Goal: Transaction & Acquisition: Purchase product/service

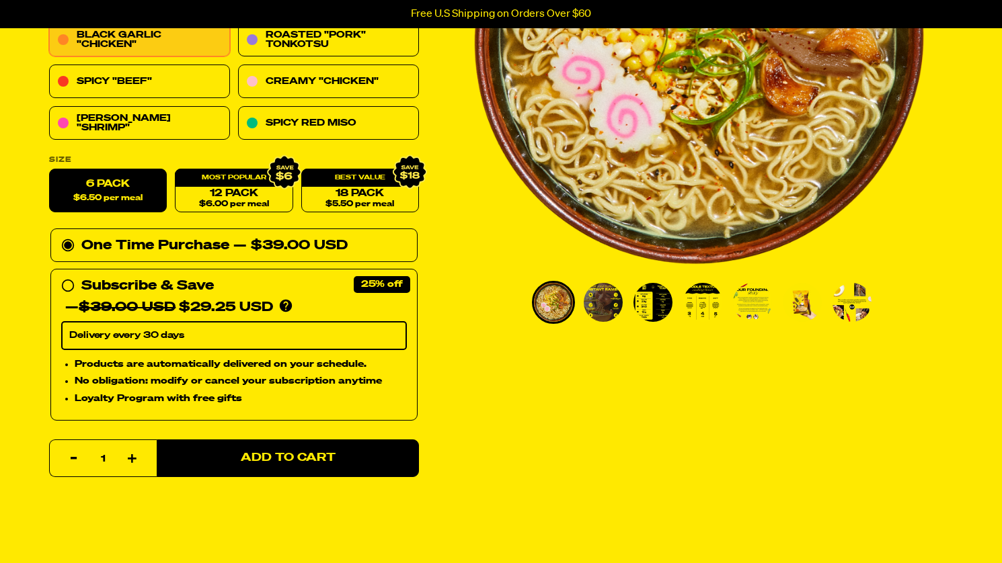
scroll to position [269, 0]
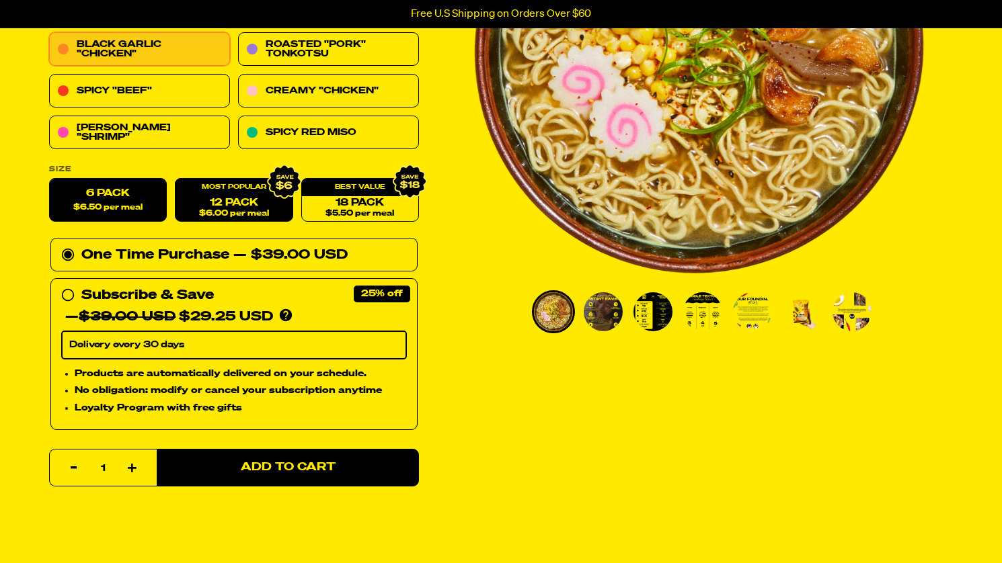
click at [211, 198] on link "12 Pack $6.00 per meal" at bounding box center [234, 201] width 118 height 44
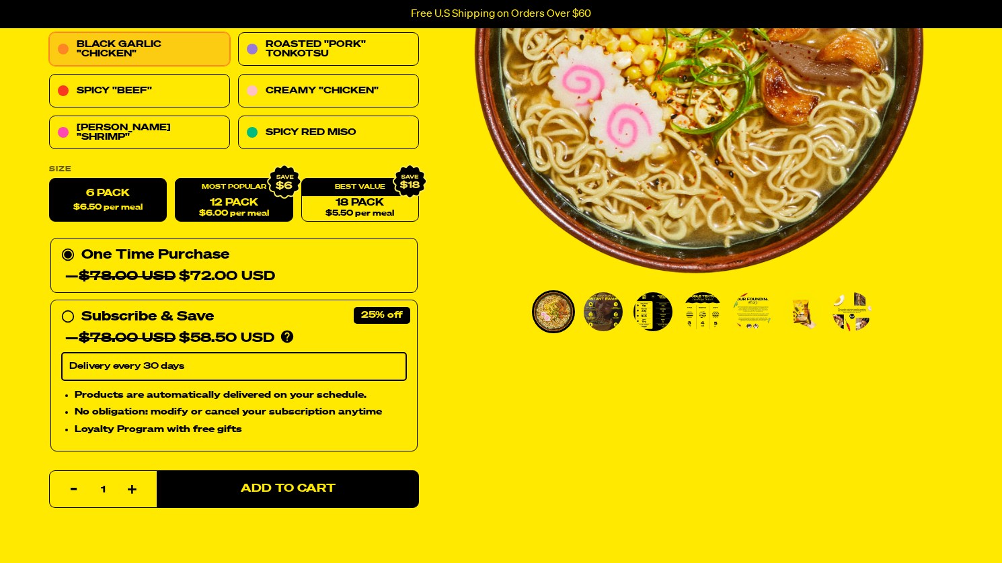
click at [105, 192] on label "6 Pack $6.50 per meal" at bounding box center [108, 201] width 118 height 44
click at [50, 179] on input "6 Pack $6.50 per meal" at bounding box center [49, 179] width 1 height 1
radio input "true"
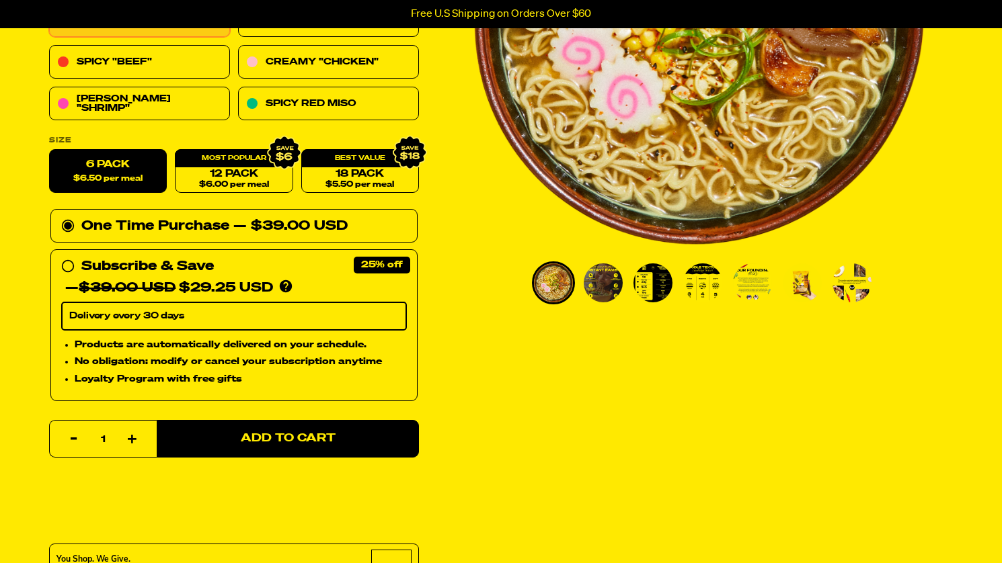
scroll to position [336, 0]
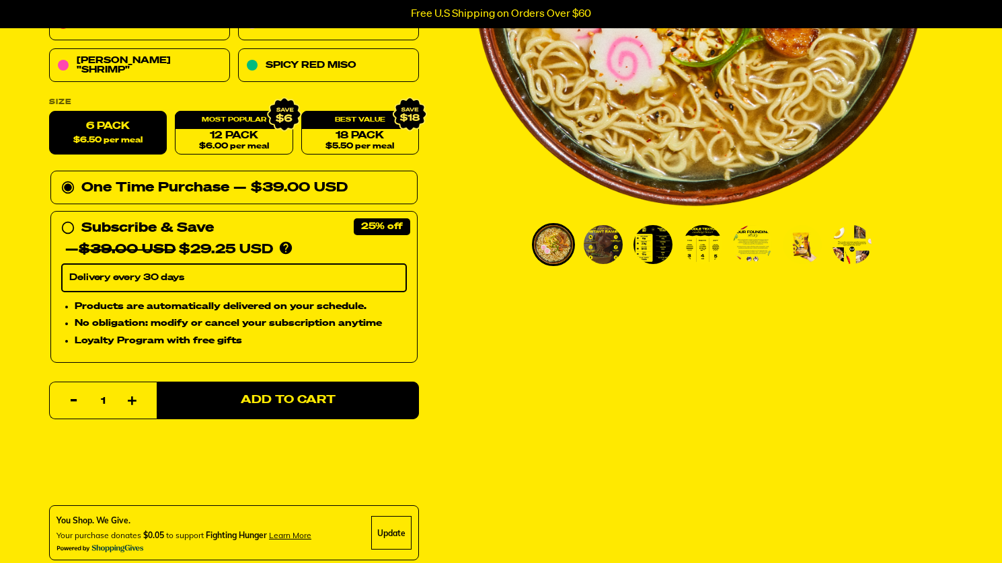
click at [598, 254] on img "Go to slide 2" at bounding box center [603, 244] width 39 height 39
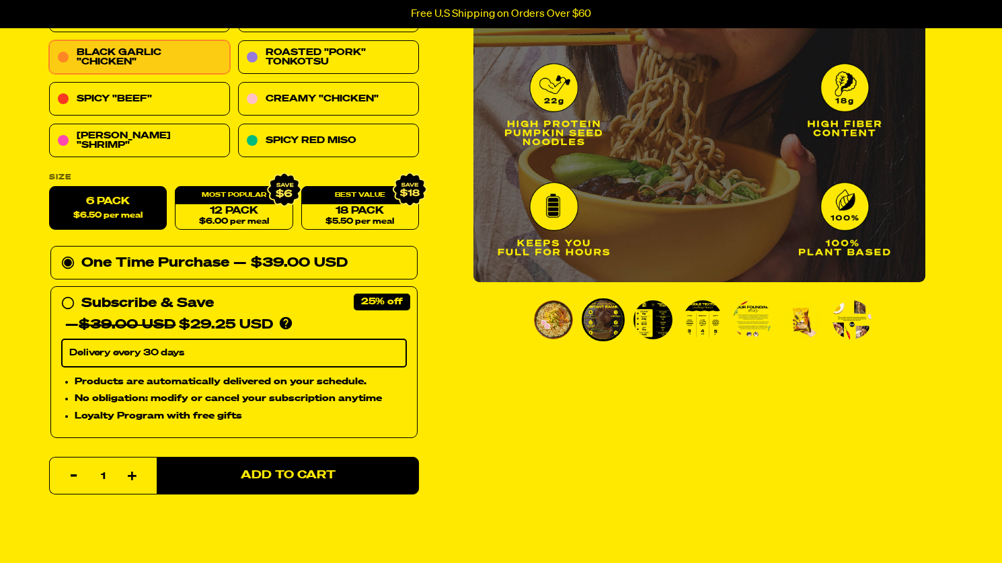
scroll to position [269, 0]
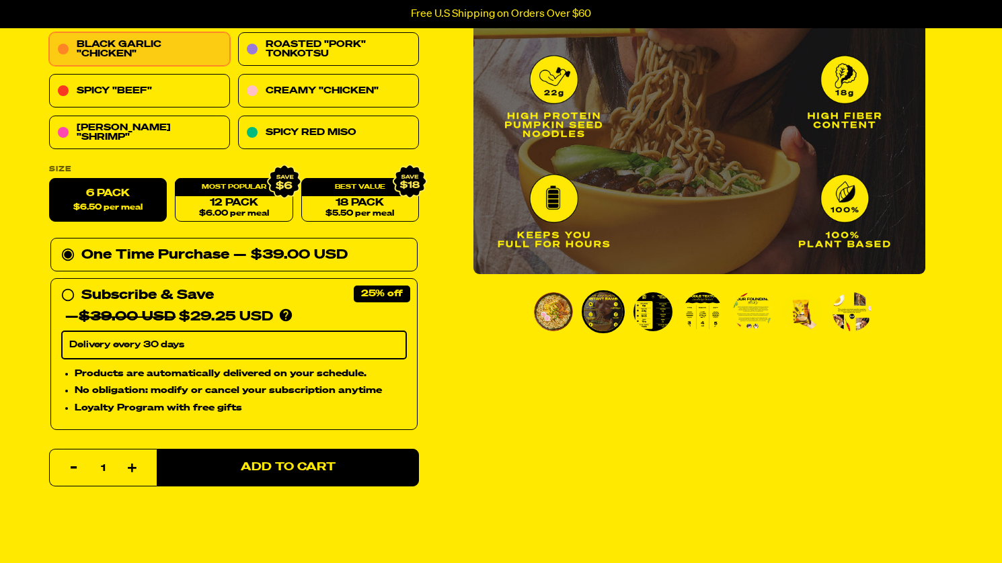
click at [659, 311] on img "Go to slide 3" at bounding box center [652, 311] width 39 height 39
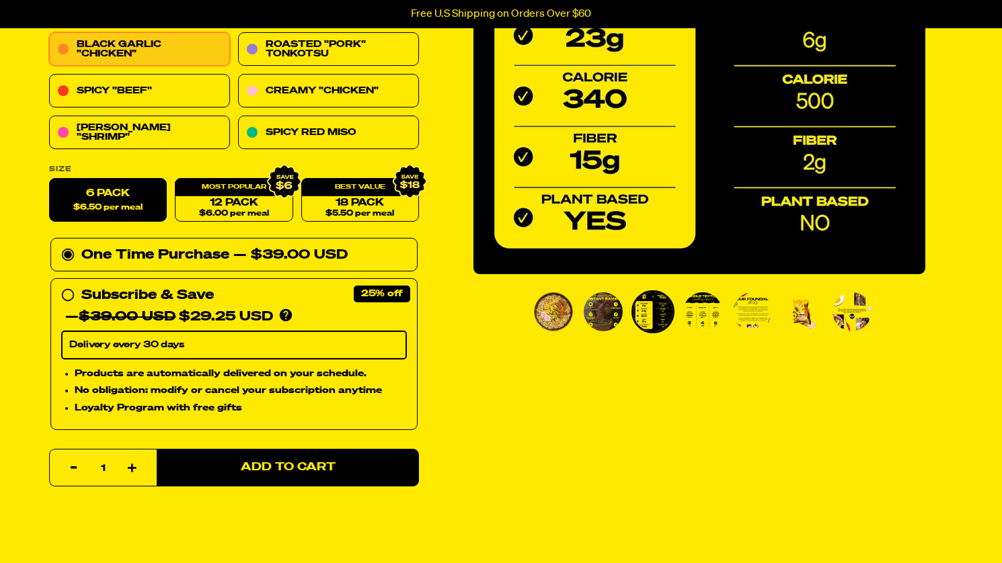
click at [759, 309] on img "Go to slide 5" at bounding box center [752, 311] width 39 height 39
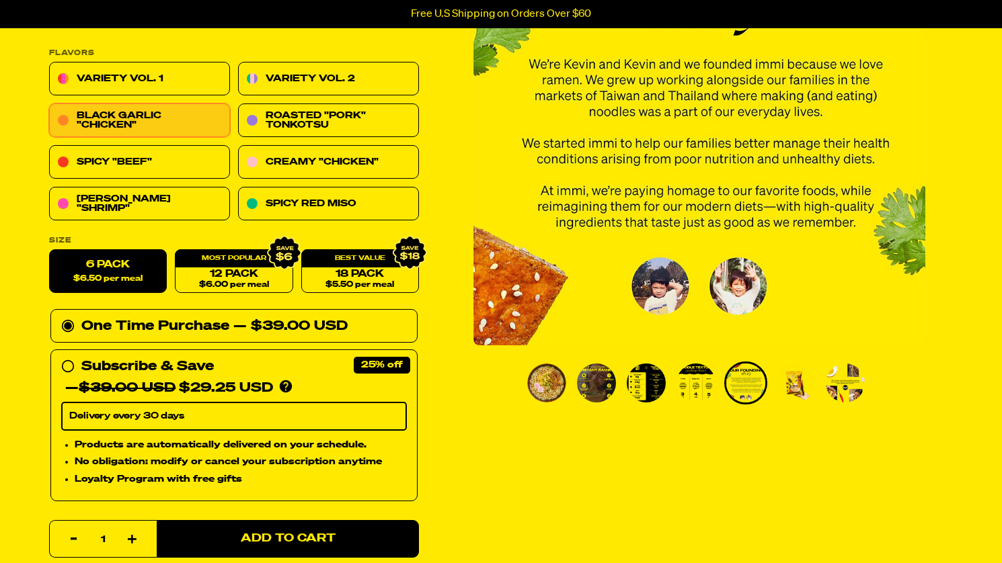
scroll to position [202, 0]
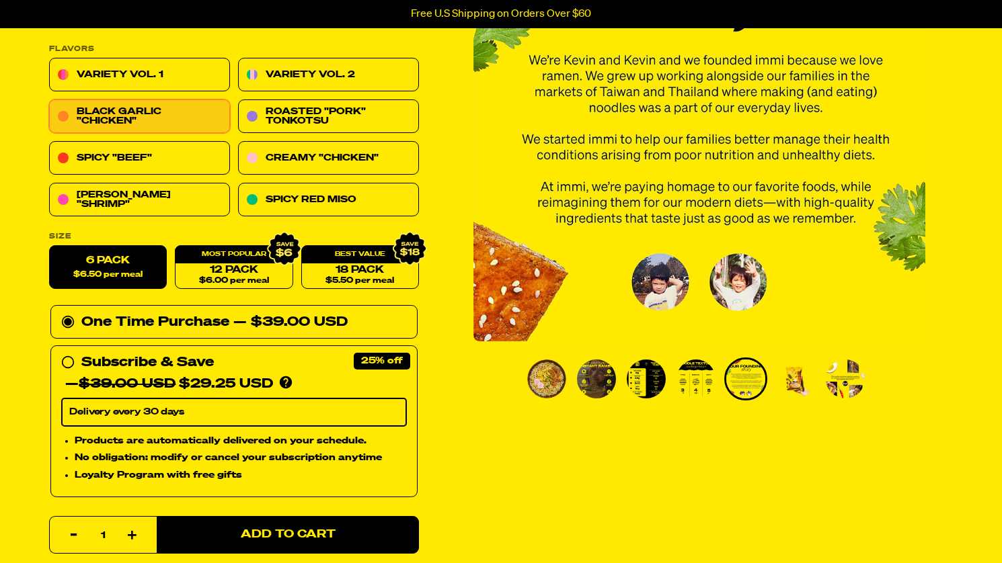
click at [850, 382] on img "Go to slide 7" at bounding box center [845, 379] width 39 height 39
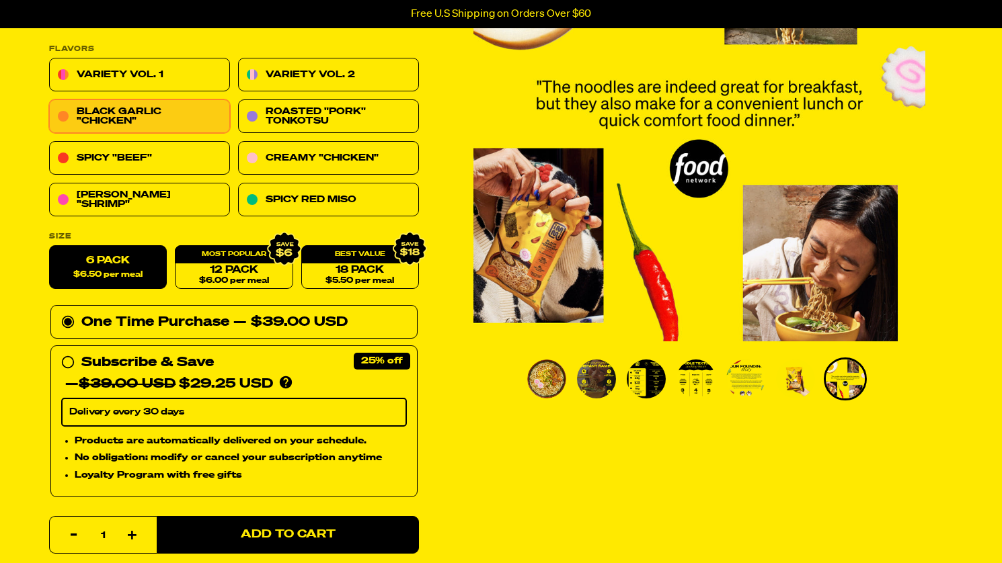
click at [797, 385] on img "Go to slide 6" at bounding box center [795, 379] width 39 height 39
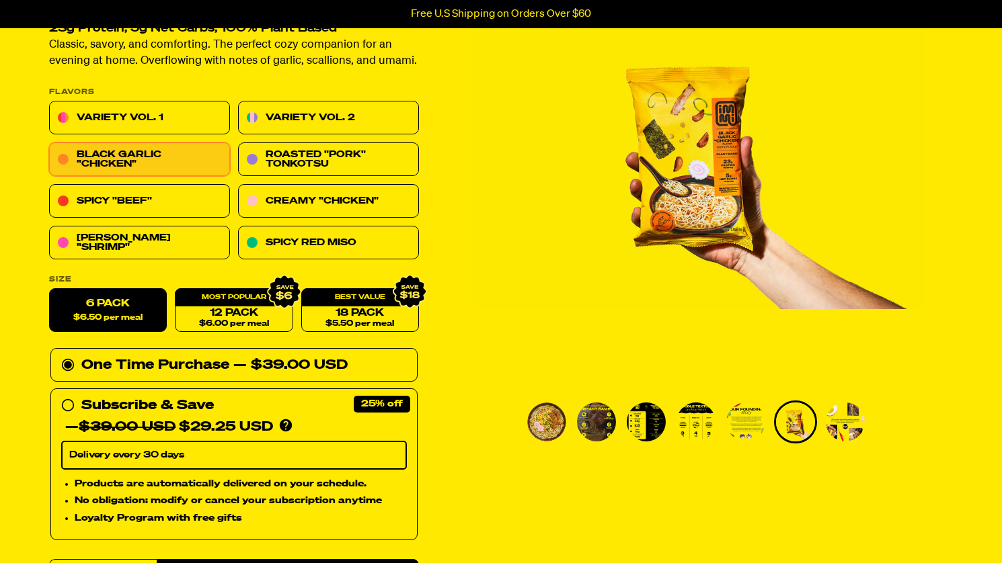
scroll to position [134, 0]
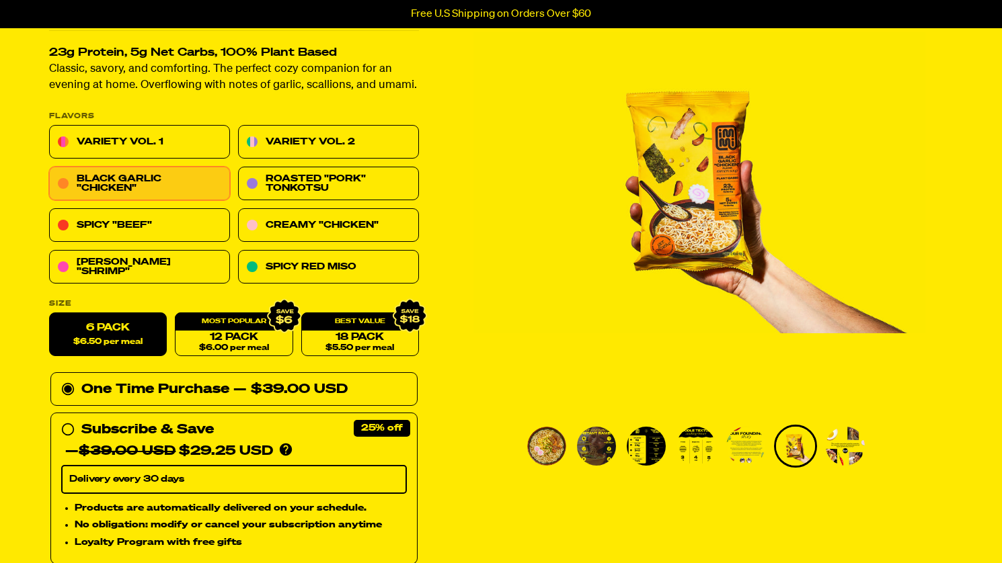
click at [694, 458] on img "Go to slide 4" at bounding box center [695, 446] width 39 height 39
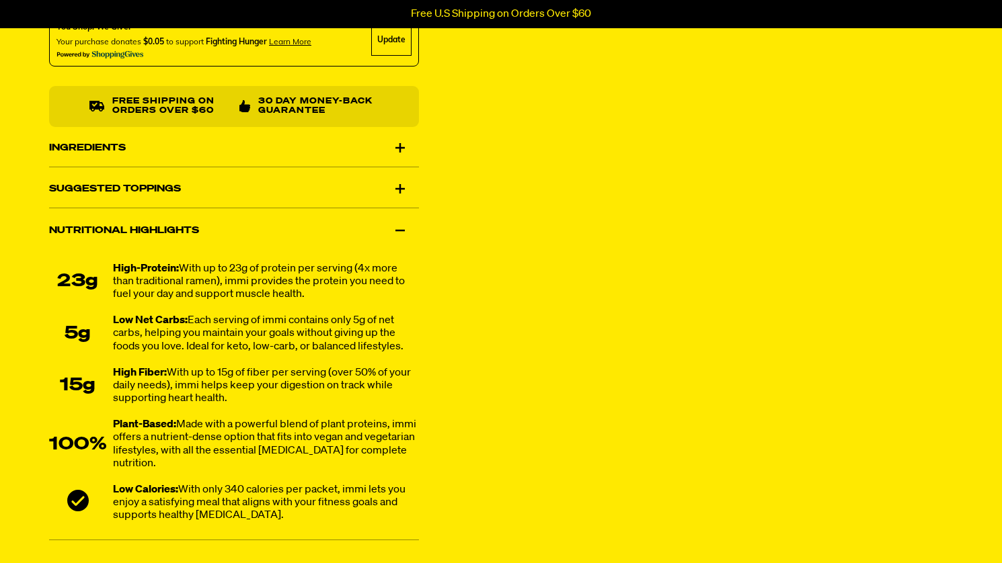
scroll to position [807, 0]
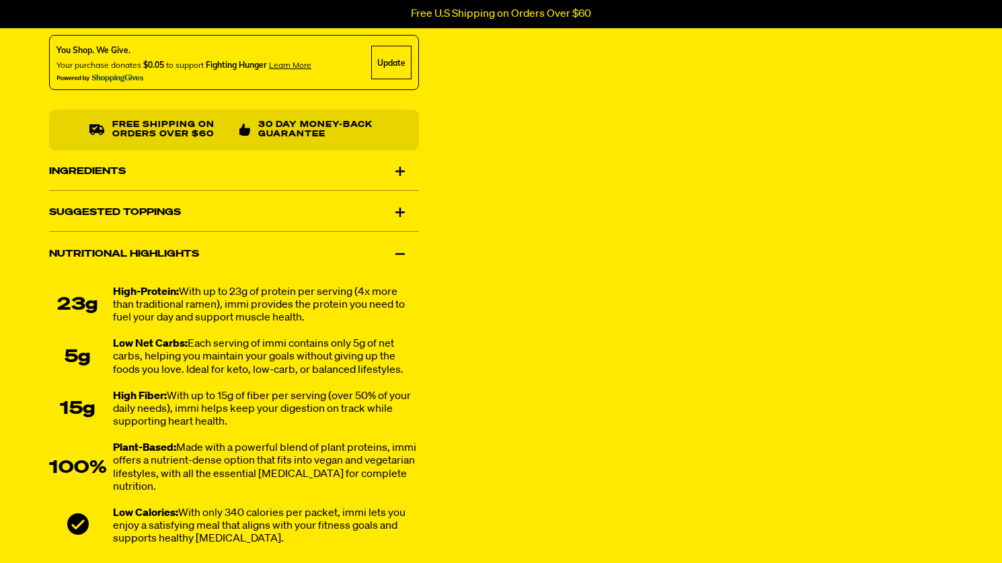
click at [403, 209] on div "Suggested Toppings" at bounding box center [234, 213] width 370 height 38
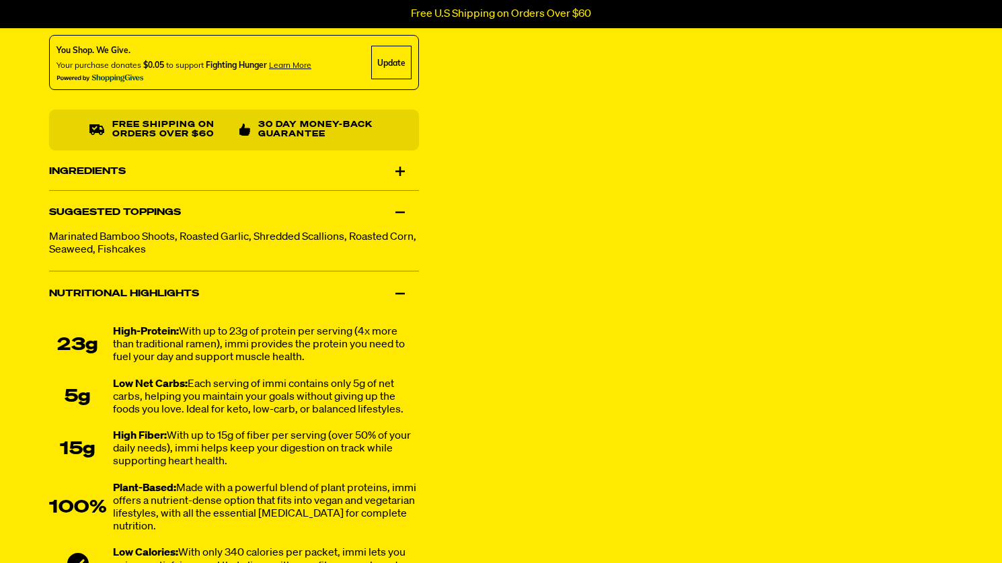
click at [403, 212] on div "Suggested Toppings" at bounding box center [234, 213] width 370 height 38
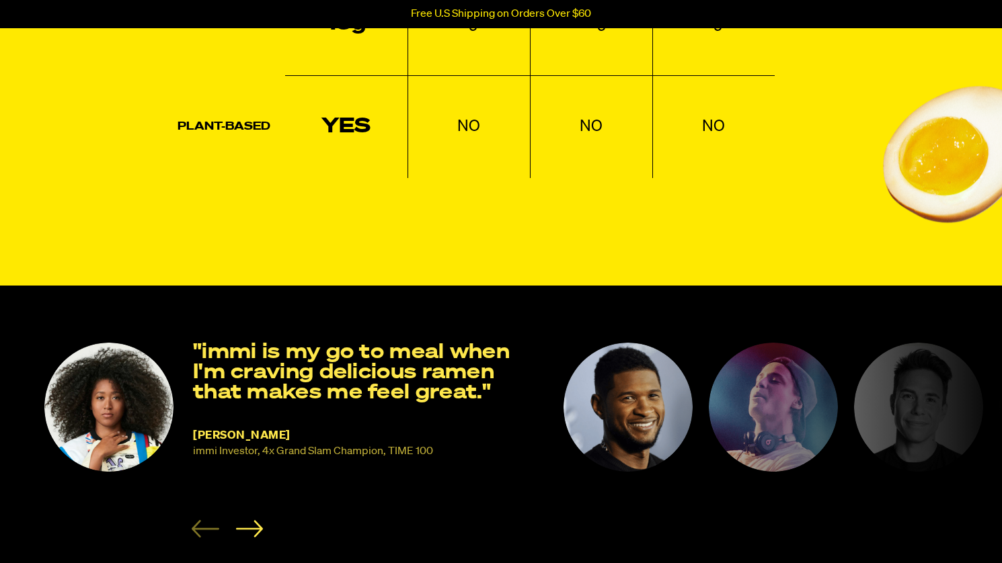
scroll to position [1882, 0]
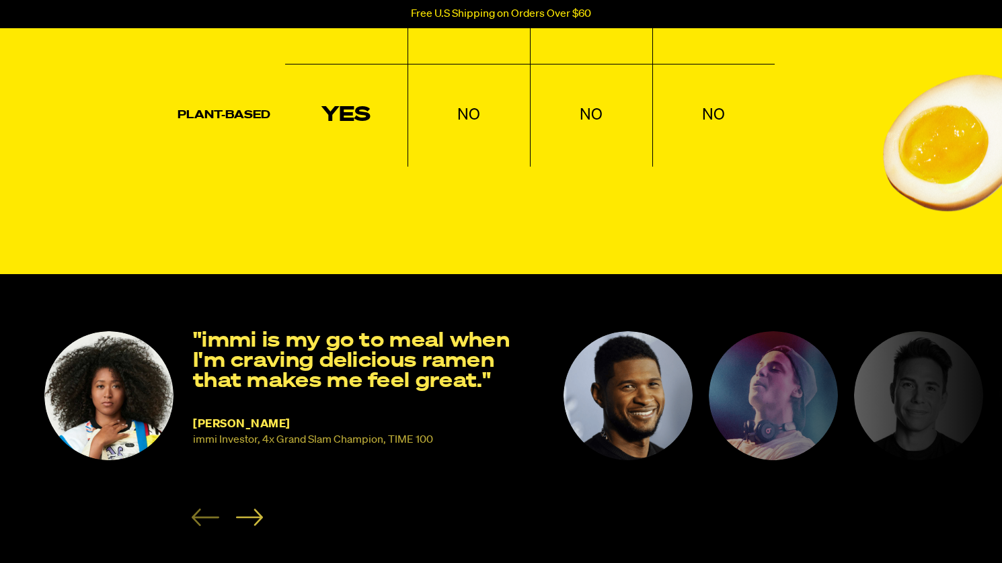
click at [257, 516] on icon "Next slide" at bounding box center [249, 517] width 28 height 17
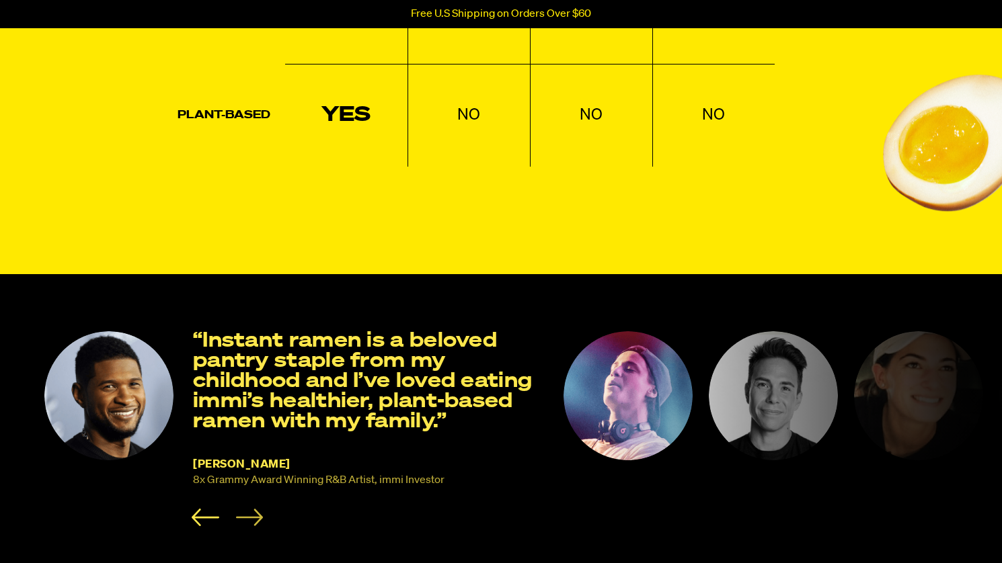
click at [257, 516] on icon "Next slide" at bounding box center [249, 517] width 28 height 17
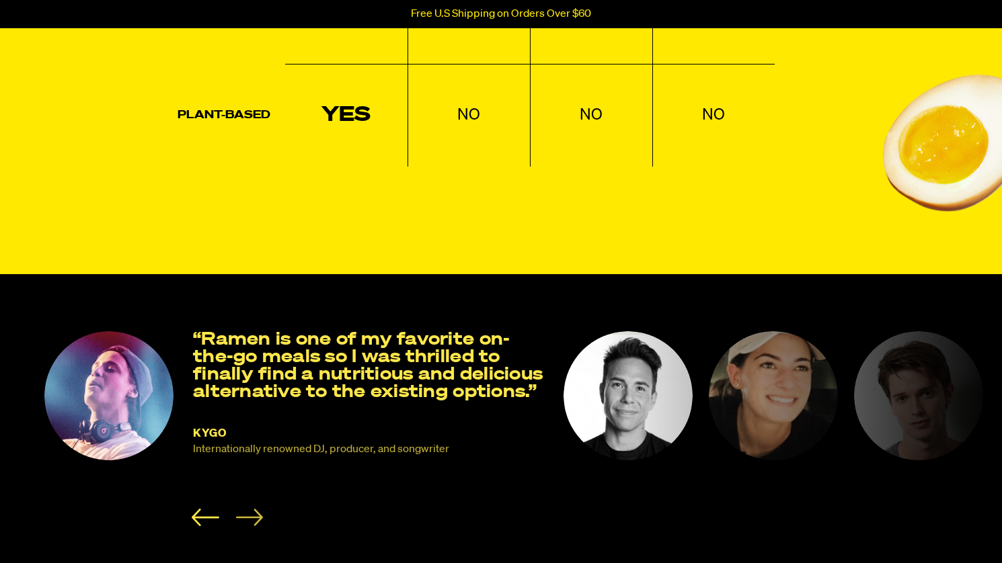
click at [257, 516] on icon "Next slide" at bounding box center [249, 517] width 28 height 17
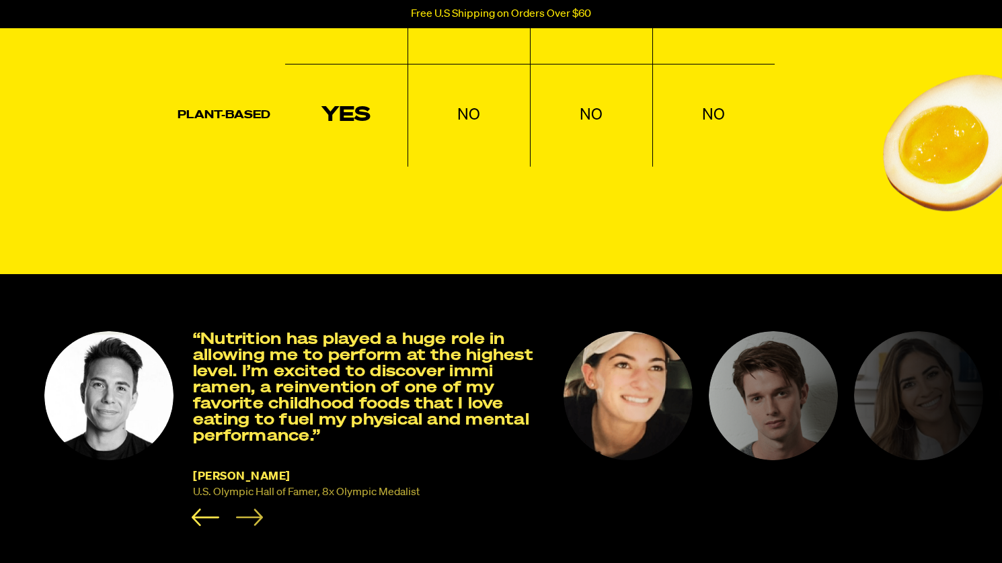
click at [257, 516] on icon "Next slide" at bounding box center [249, 517] width 28 height 17
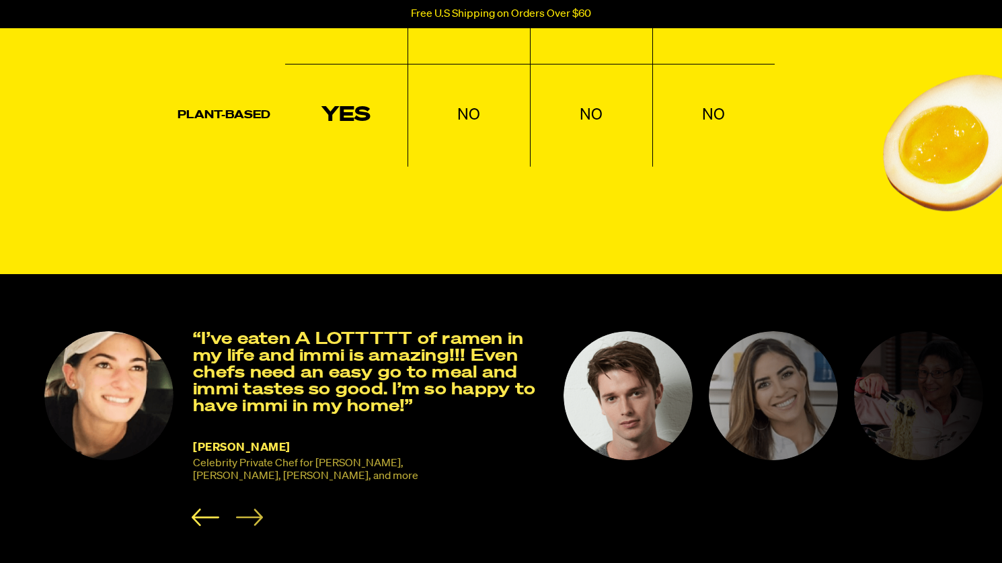
click at [257, 516] on icon "Next slide" at bounding box center [249, 517] width 28 height 17
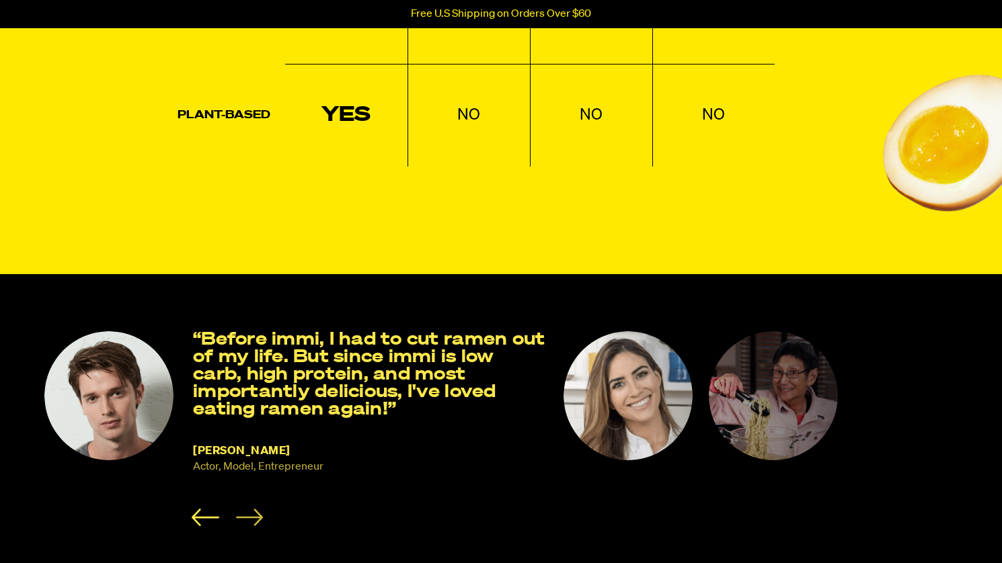
click at [257, 516] on icon "Next slide" at bounding box center [249, 517] width 28 height 17
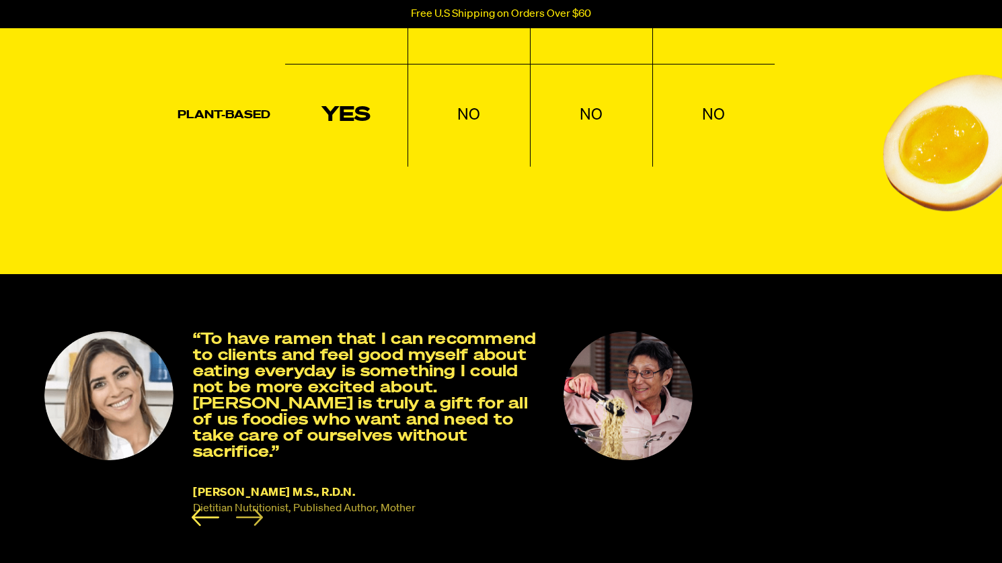
click at [257, 516] on icon "Next slide" at bounding box center [249, 517] width 28 height 17
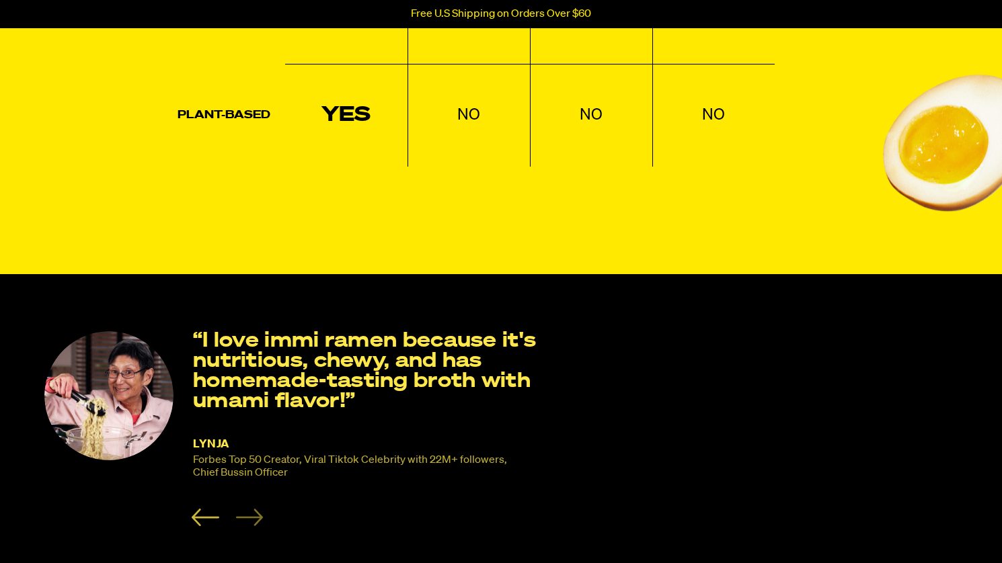
click at [194, 517] on icon "Previous slide" at bounding box center [206, 517] width 28 height 17
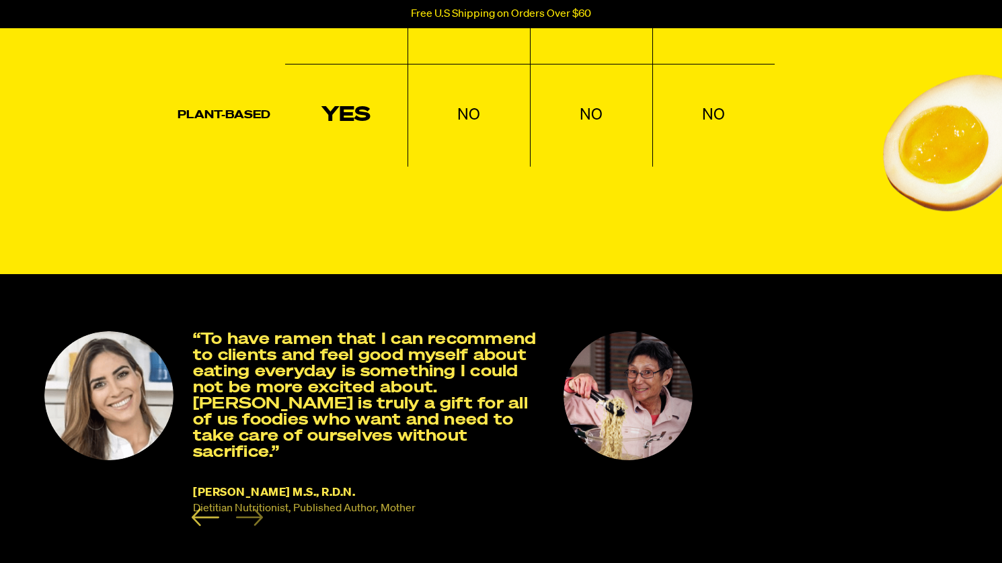
click at [194, 517] on icon "Previous slide" at bounding box center [206, 517] width 28 height 17
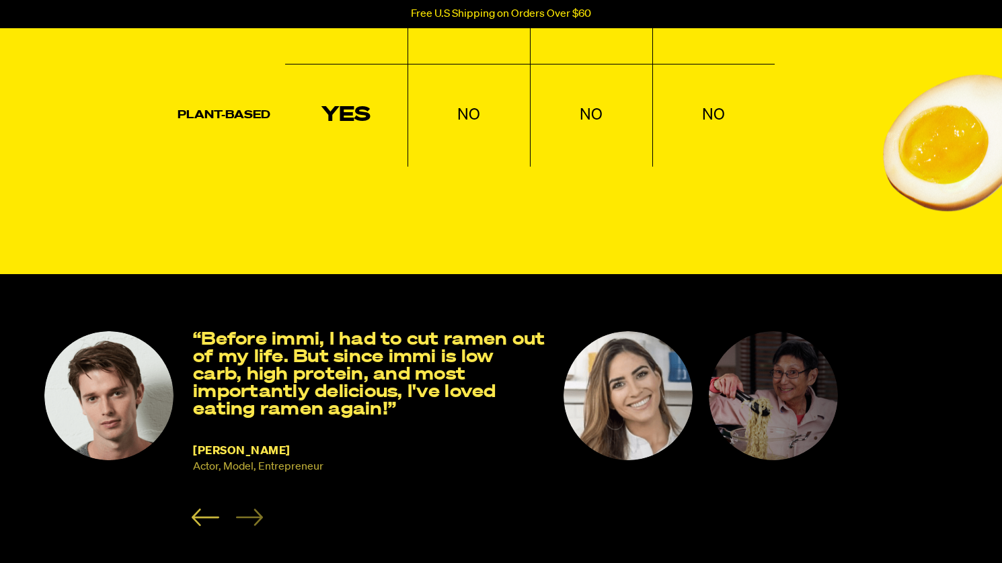
click at [194, 517] on icon "Previous slide" at bounding box center [206, 517] width 28 height 17
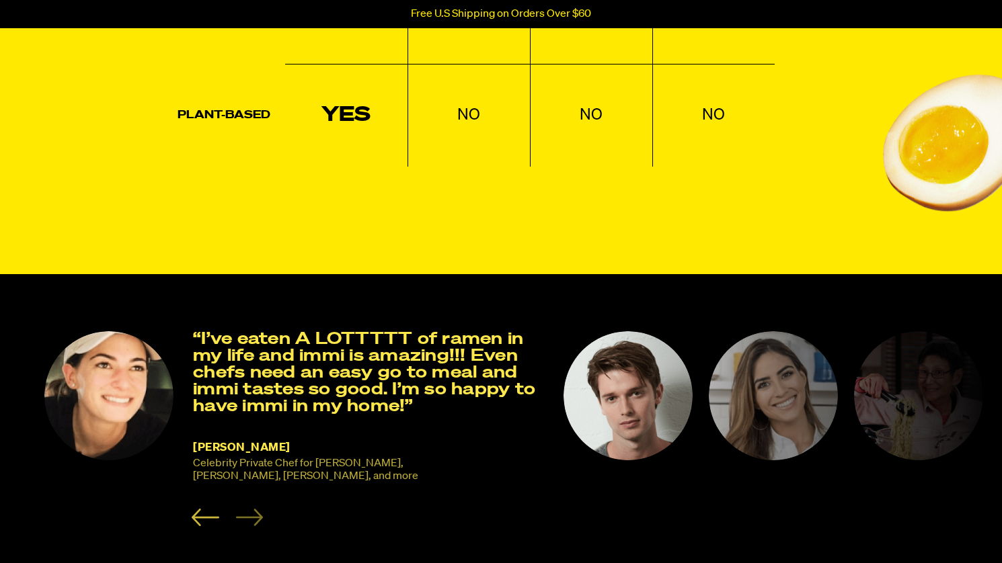
click at [194, 517] on icon "Previous slide" at bounding box center [206, 517] width 28 height 17
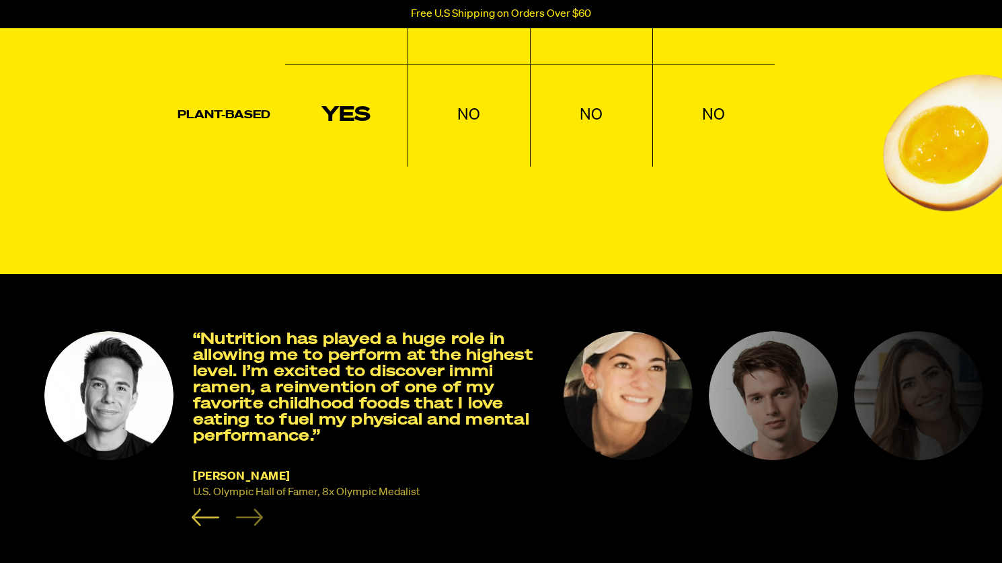
click at [194, 517] on icon "Previous slide" at bounding box center [206, 517] width 28 height 17
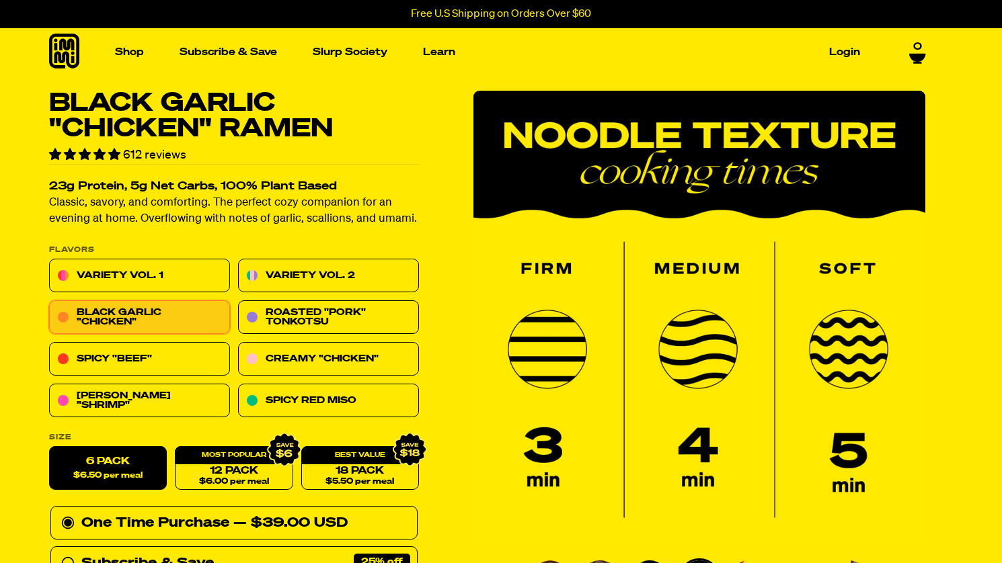
scroll to position [0, 0]
